Goal: Information Seeking & Learning: Learn about a topic

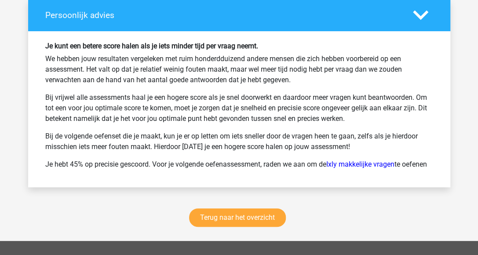
scroll to position [2904, 0]
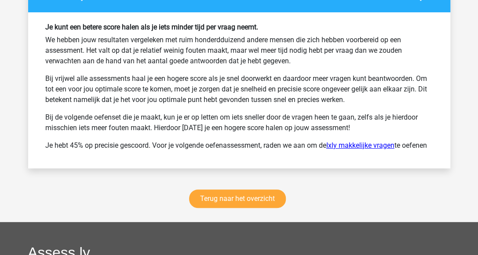
click at [354, 141] on link "Ixly makkelijke vragen" at bounding box center [360, 145] width 68 height 8
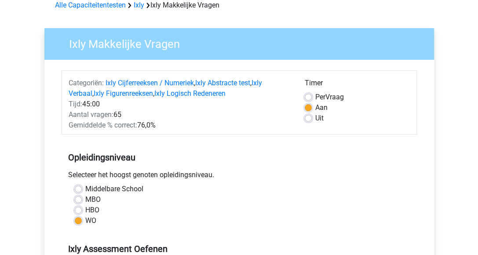
scroll to position [88, 0]
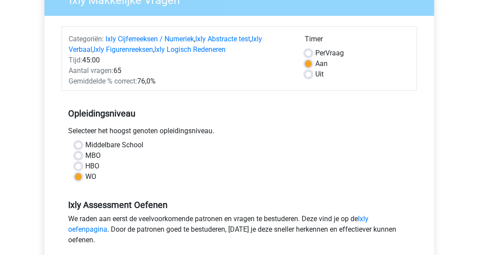
click at [304, 52] on div "Timer Per Vraag Aan Uit" at bounding box center [357, 60] width 118 height 53
click at [315, 49] on label "Per Vraag" at bounding box center [329, 53] width 29 height 11
click at [310, 49] on input "Per Vraag" at bounding box center [308, 52] width 7 height 9
radio input "true"
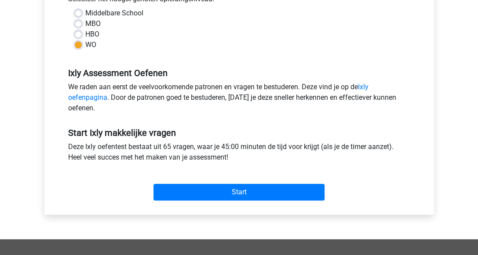
scroll to position [264, 0]
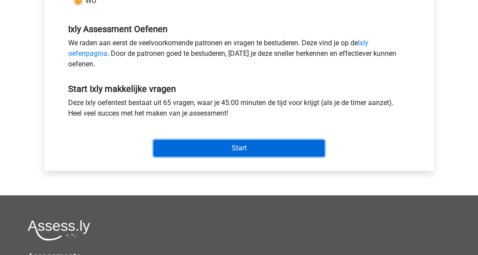
click at [230, 151] on input "Start" at bounding box center [239, 148] width 171 height 17
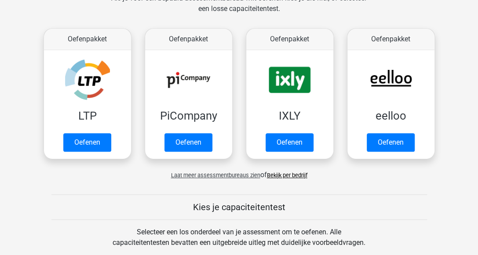
scroll to position [220, 0]
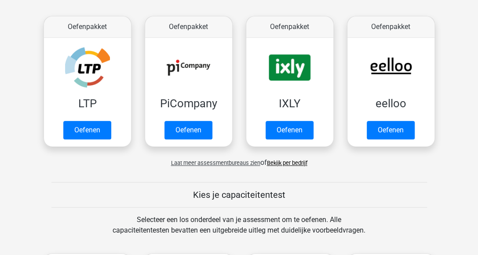
click at [299, 161] on link "Bekijk per bedrijf" at bounding box center [287, 163] width 40 height 7
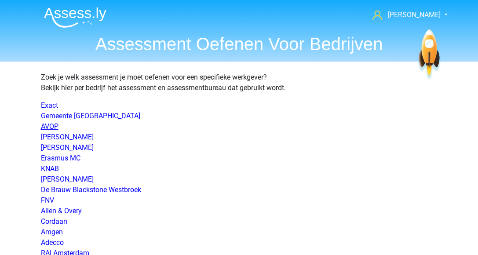
click at [51, 127] on link "AVOP" at bounding box center [50, 126] width 18 height 8
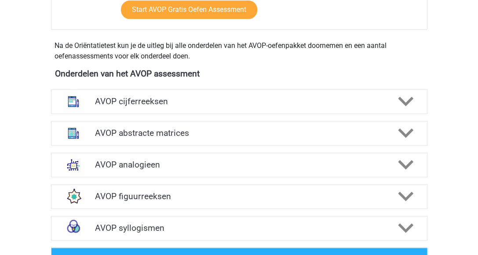
scroll to position [396, 0]
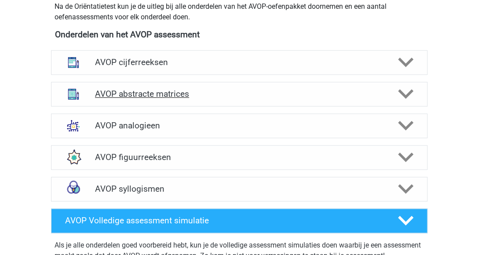
click at [104, 99] on h4 "AVOP abstracte matrices" at bounding box center [239, 94] width 288 height 10
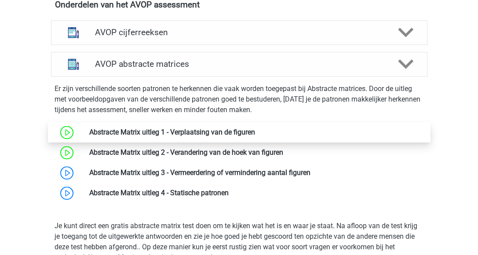
scroll to position [440, 0]
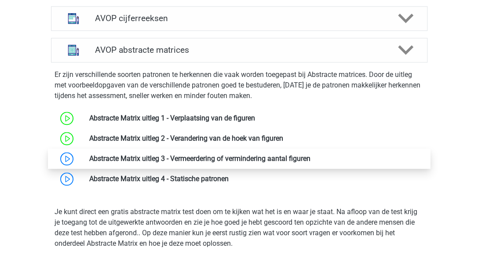
click at [311, 163] on link at bounding box center [311, 158] width 0 height 8
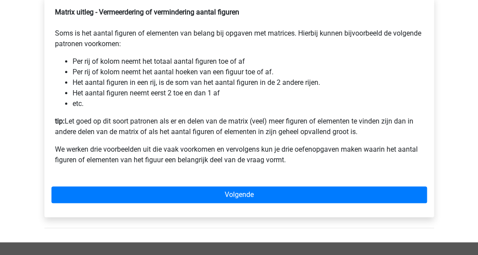
scroll to position [220, 0]
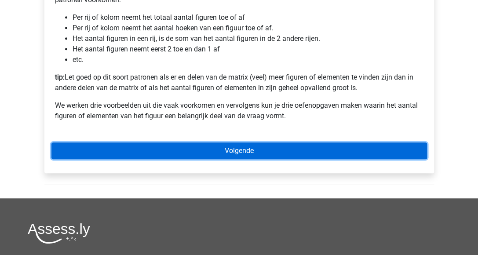
click at [237, 158] on link "Volgende" at bounding box center [239, 151] width 376 height 17
